Goal: Information Seeking & Learning: Understand process/instructions

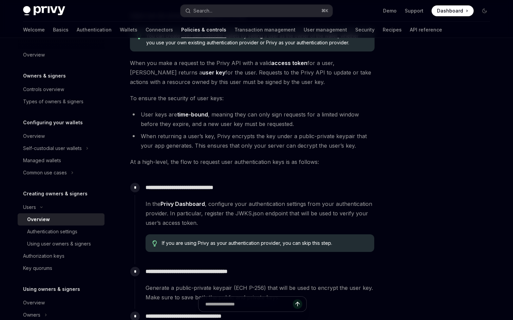
scroll to position [81, 0]
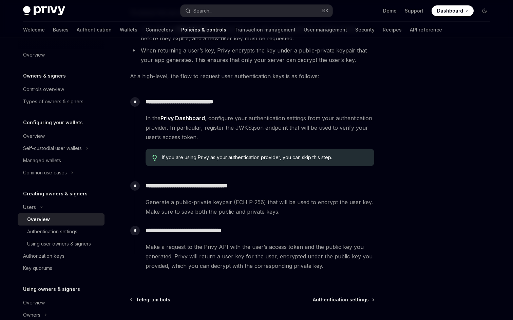
scroll to position [227, 0]
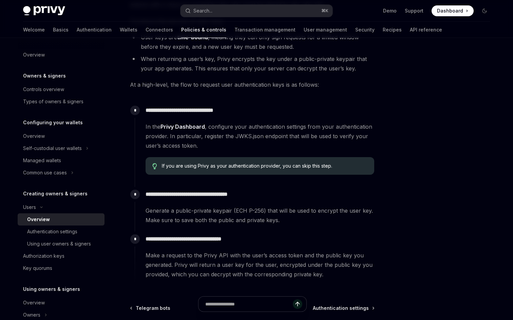
scroll to position [227, 0]
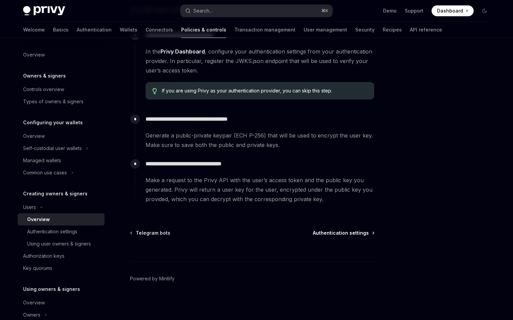
click at [327, 233] on span "Authentication settings" at bounding box center [341, 233] width 56 height 7
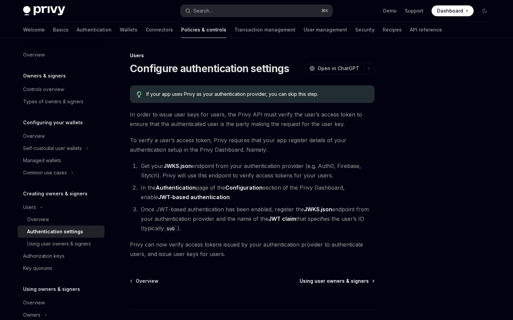
click at [328, 278] on span "Using user owners & signers" at bounding box center [333, 281] width 69 height 7
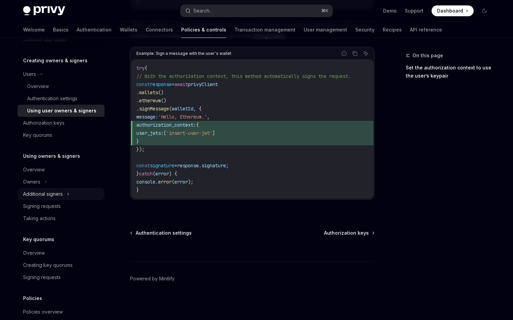
scroll to position [133, 0]
click at [59, 125] on div "Authorization keys" at bounding box center [43, 124] width 41 height 8
type textarea "*"
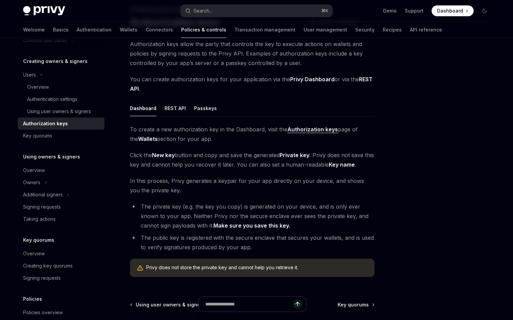
scroll to position [51, 0]
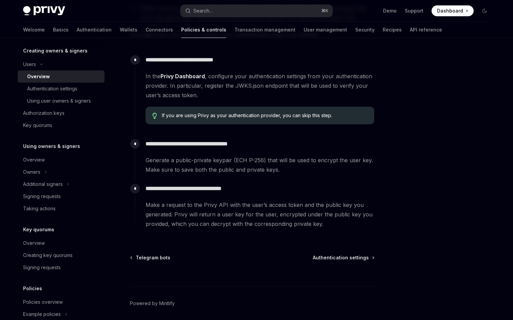
scroll to position [227, 0]
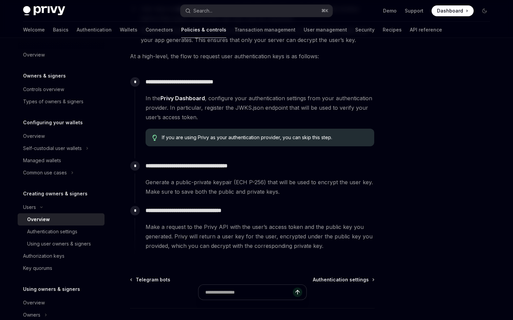
scroll to position [227, 0]
